Goal: Task Accomplishment & Management: Manage account settings

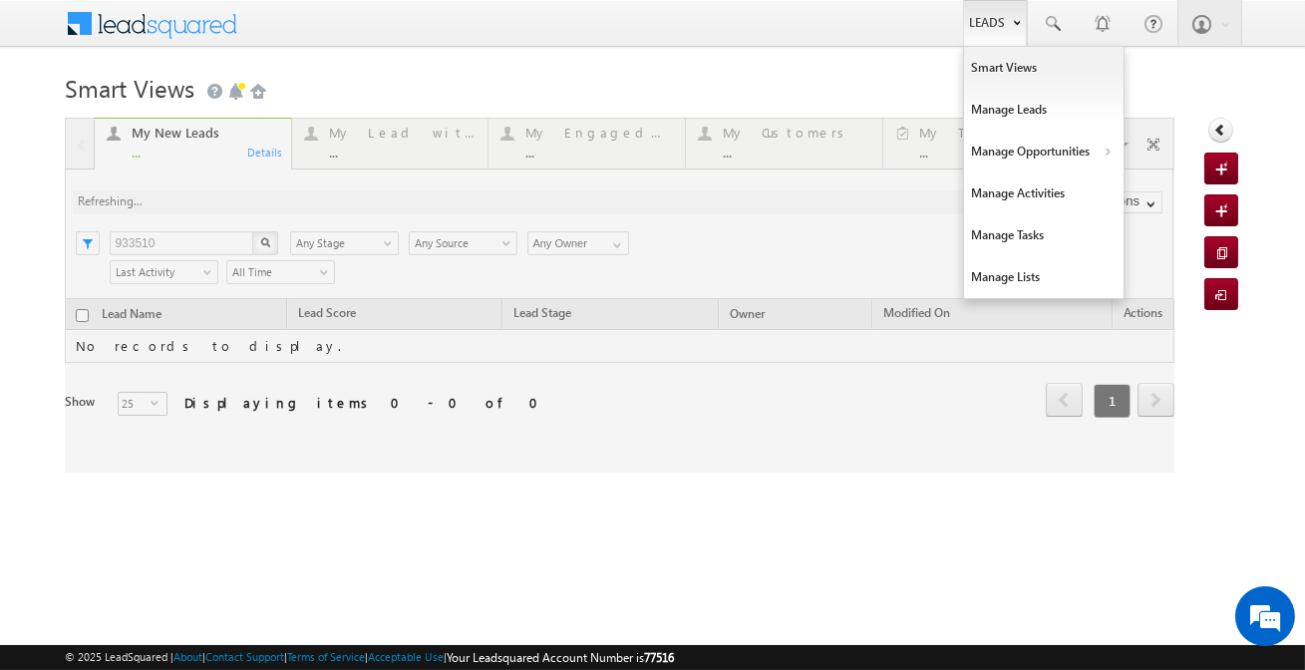
drag, startPoint x: 994, startPoint y: 34, endPoint x: 1025, endPoint y: 128, distance: 98.7
click at [995, 35] on link "Leads" at bounding box center [995, 23] width 64 height 46
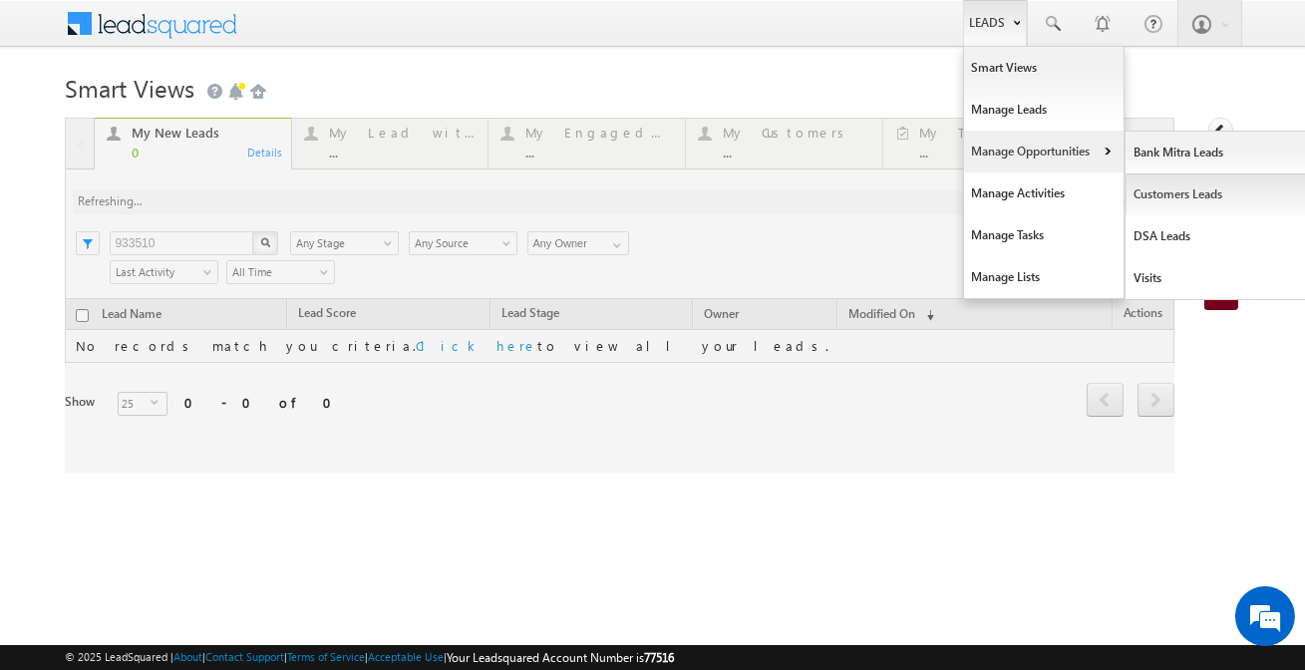
click at [1168, 195] on link "Customers Leads" at bounding box center [1216, 194] width 182 height 42
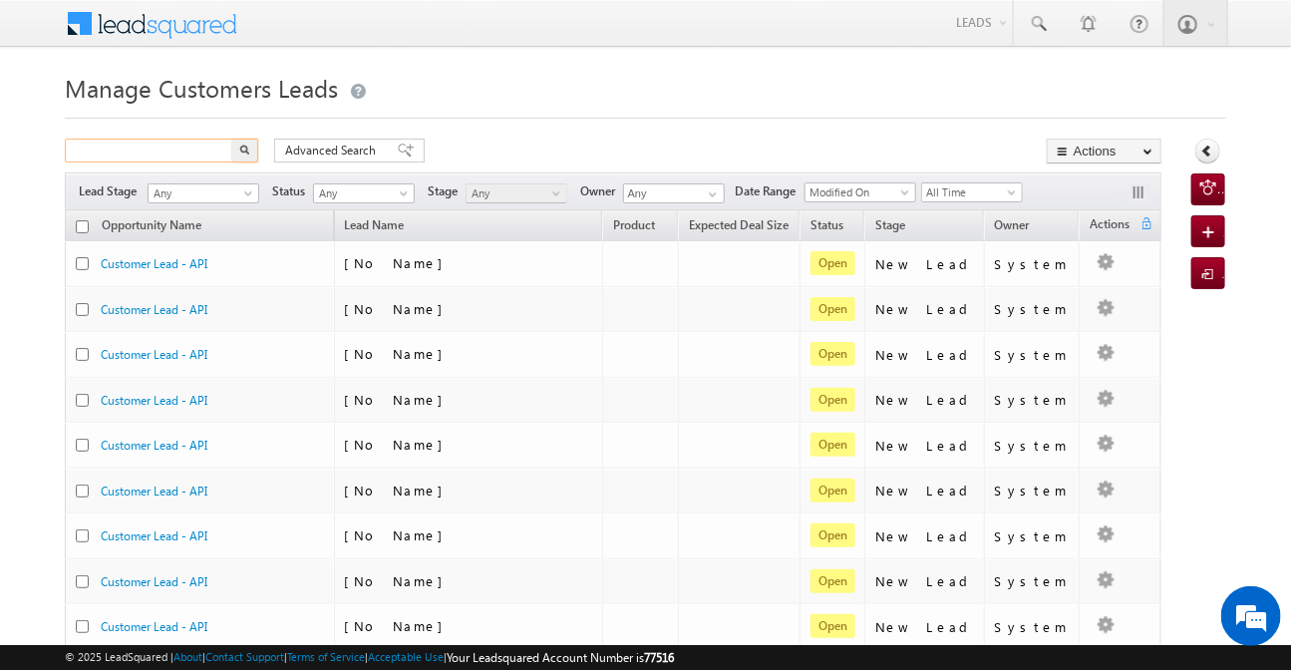
click at [169, 150] on input "text" at bounding box center [150, 151] width 170 height 24
paste input "951940"
type input "951940"
click at [232, 139] on button "button" at bounding box center [245, 151] width 26 height 24
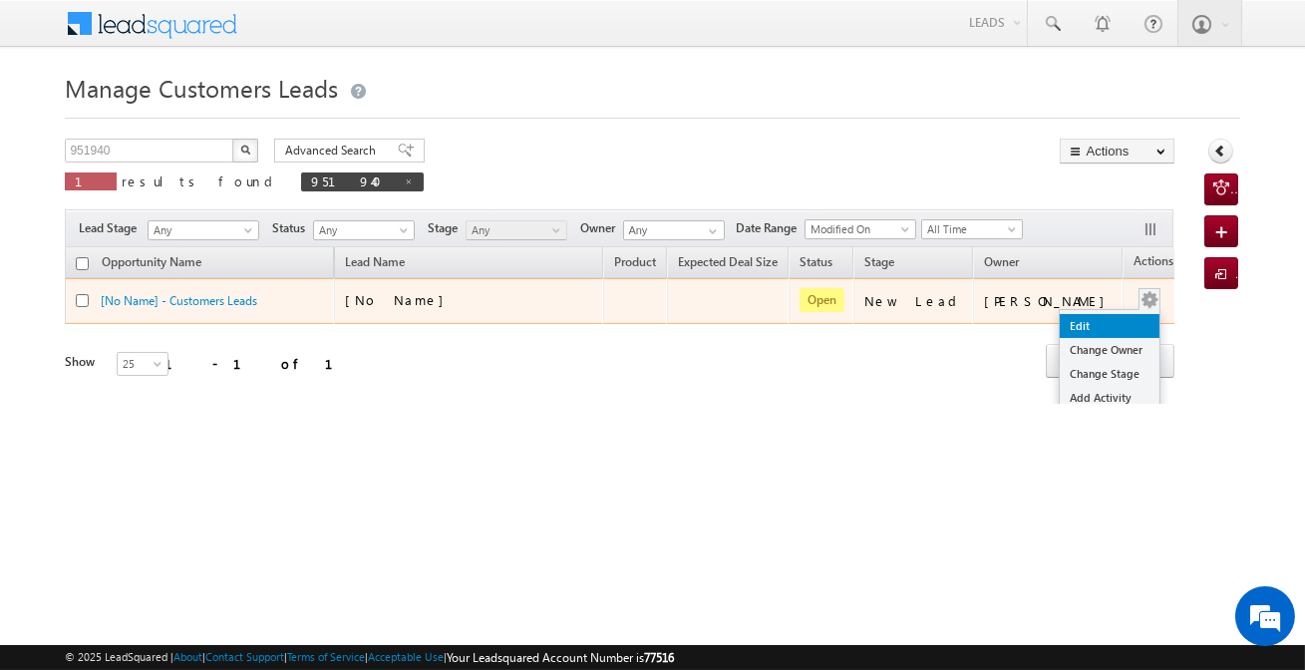
click at [1083, 331] on link "Edit" at bounding box center [1110, 326] width 100 height 24
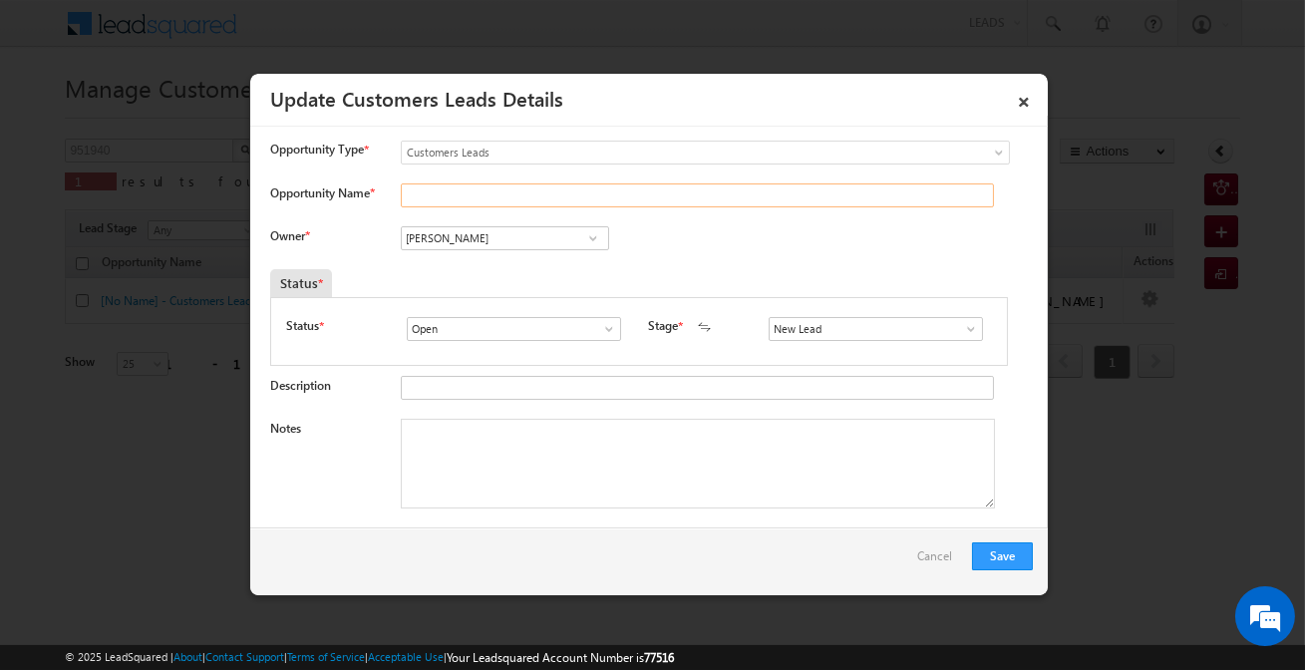
click at [454, 202] on input "Opportunity Name *" at bounding box center [697, 195] width 593 height 24
click at [458, 247] on input "Vikas Halwai" at bounding box center [505, 238] width 208 height 24
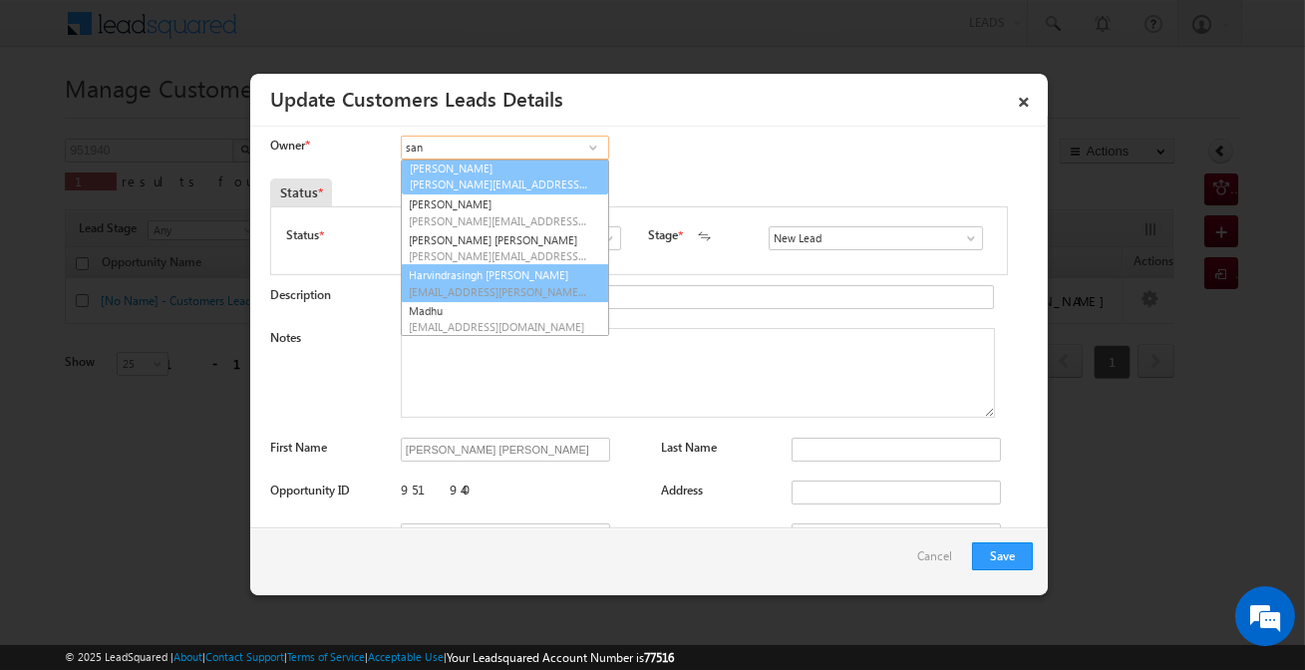
scroll to position [70, 0]
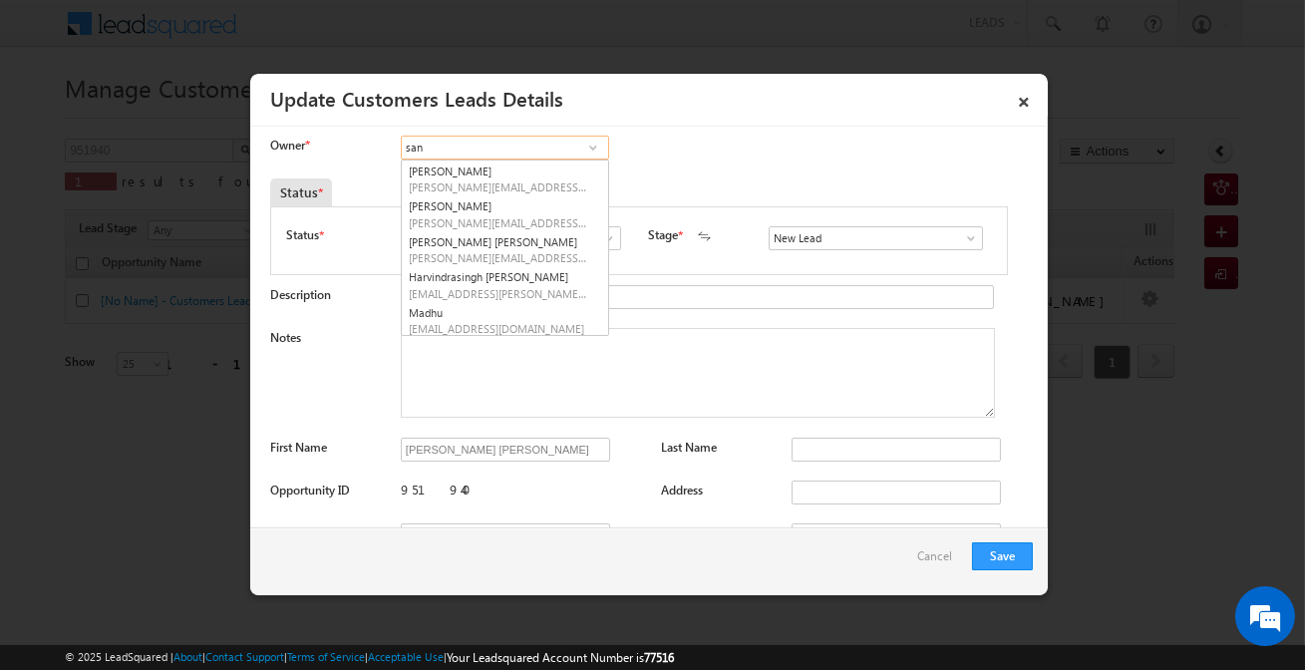
type input "san"
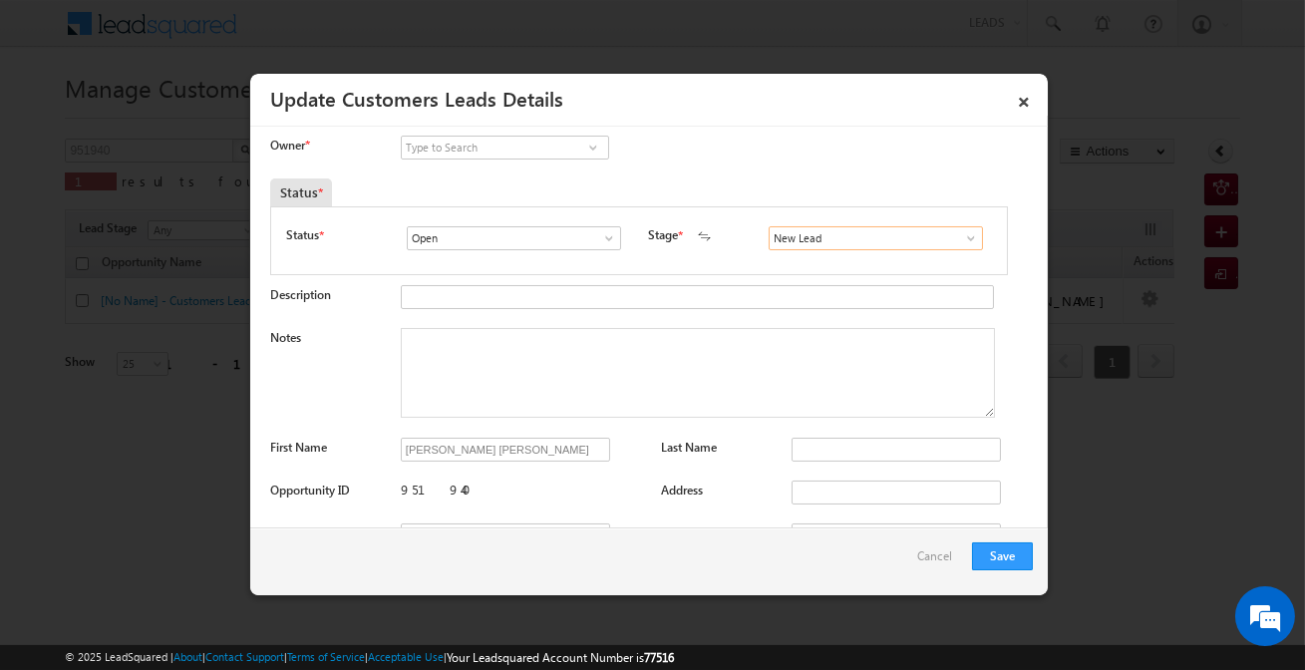
click at [847, 241] on input "New Lead" at bounding box center [876, 238] width 214 height 24
click at [812, 257] on link "Sales Marked" at bounding box center [875, 261] width 213 height 23
type input "Sales Marked"
click at [567, 239] on input "Open" at bounding box center [514, 238] width 214 height 24
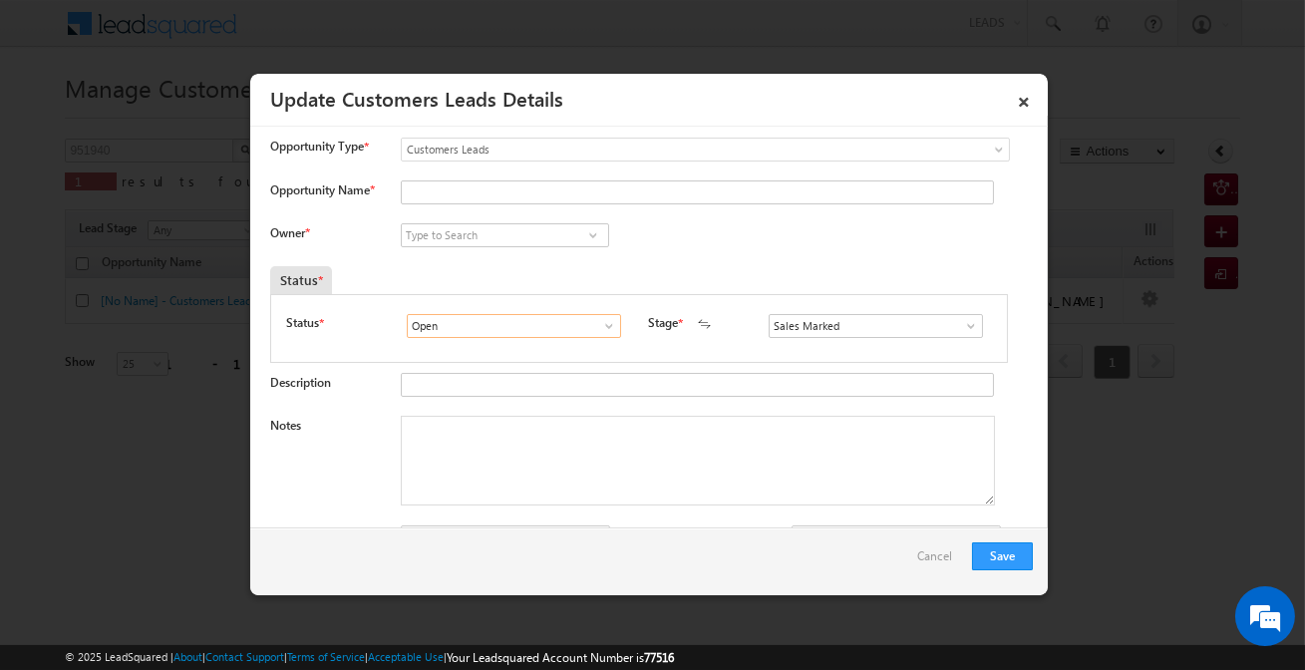
scroll to position [0, 0]
click at [497, 245] on input at bounding box center [505, 238] width 208 height 24
paste input "Shantanu Singh"
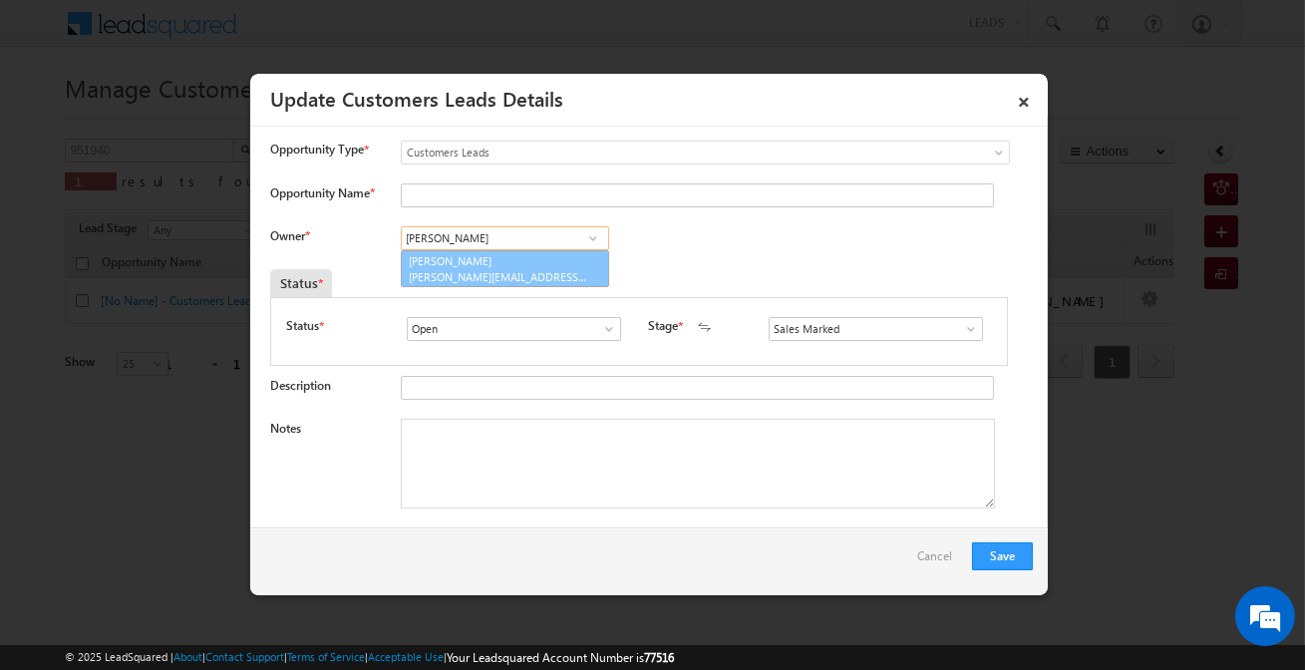
click at [518, 265] on link "Shantanu Singh shantanu.singh@sgrlimited.in" at bounding box center [505, 269] width 208 height 38
type input "Shantanu Singh"
click at [543, 183] on input "Opportunity Name *" at bounding box center [697, 195] width 593 height 24
paste input "Madan Mohan Jangam"
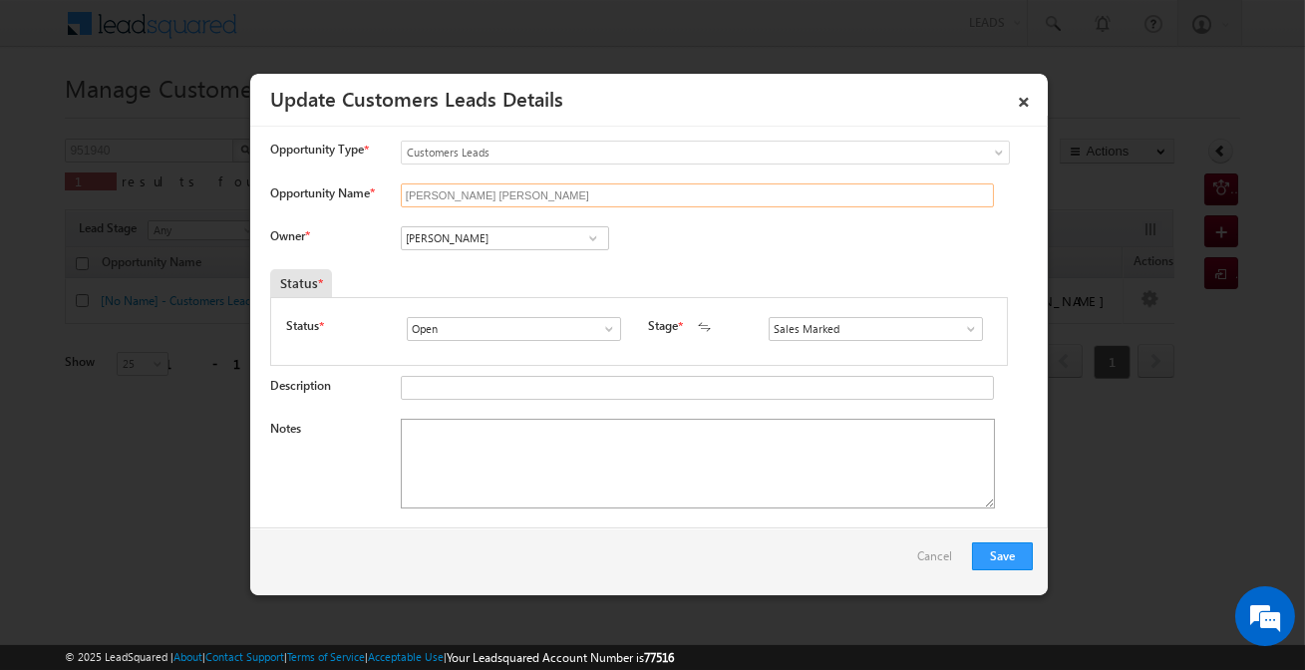
type input "Madan Mohan Jangam"
click at [525, 438] on textarea "Notes" at bounding box center [698, 464] width 594 height 90
paste textarea "Madan Mohan Jangam / Purchase / 11 lakh requirement / Customer is self Employed…"
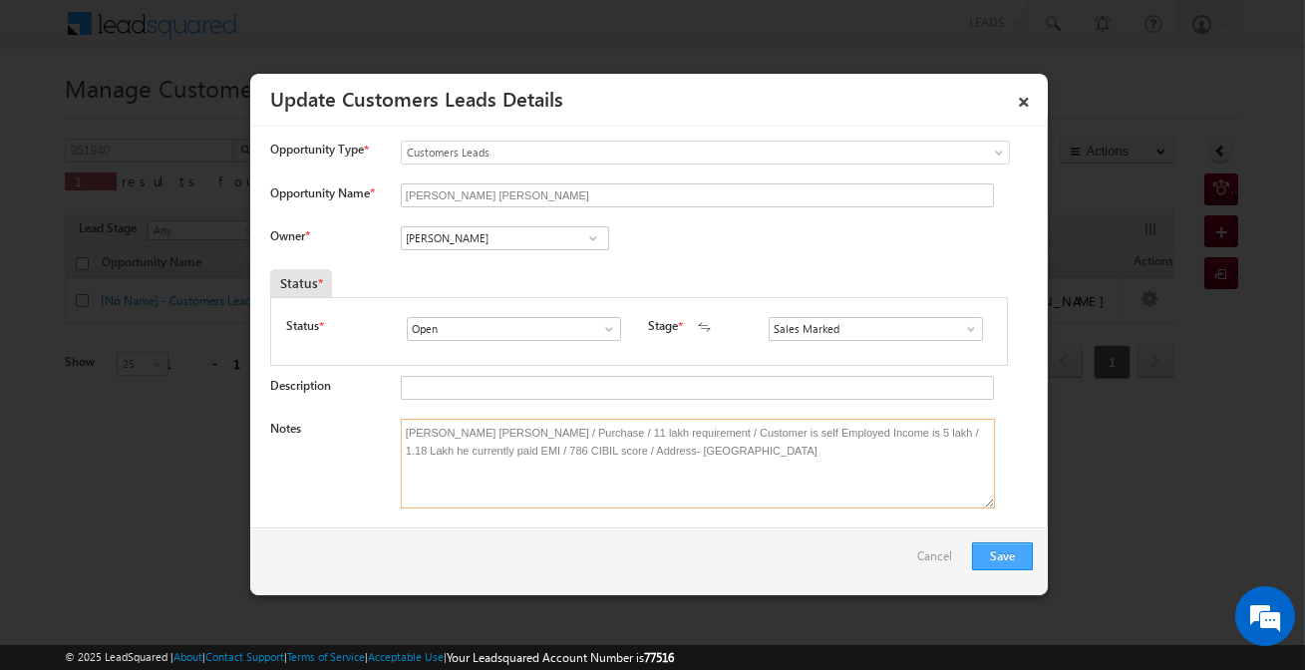
type textarea "Madan Mohan Jangam / Purchase / 11 lakh requirement / Customer is self Employed…"
click at [978, 562] on button "Save" at bounding box center [1002, 556] width 61 height 28
